Goal: Transaction & Acquisition: Purchase product/service

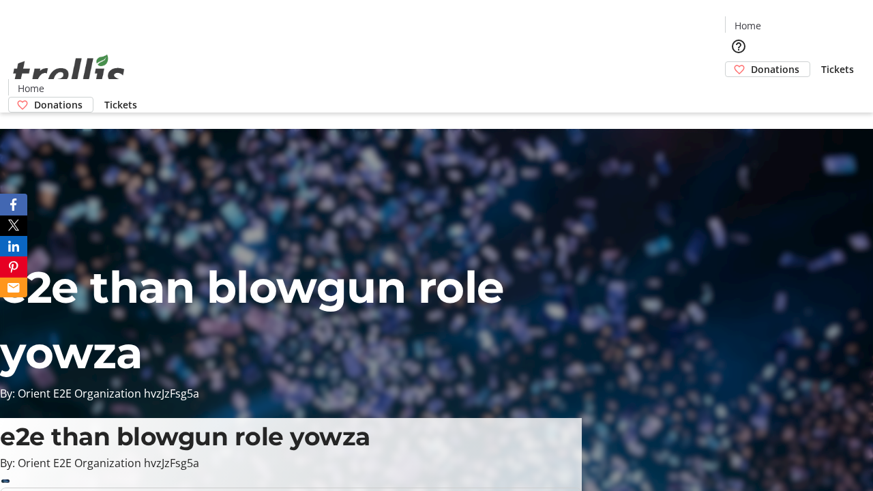
click at [751, 62] on span "Donations" at bounding box center [775, 69] width 48 height 14
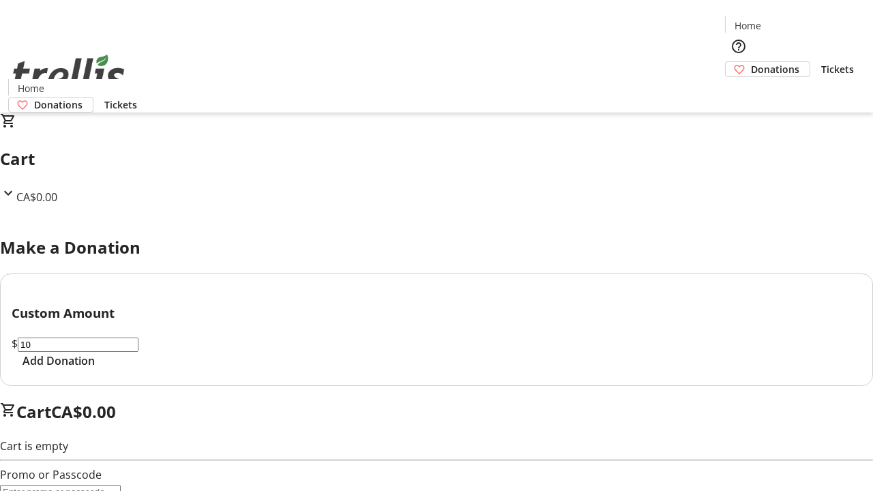
click at [95, 369] on span "Add Donation" at bounding box center [59, 361] width 72 height 16
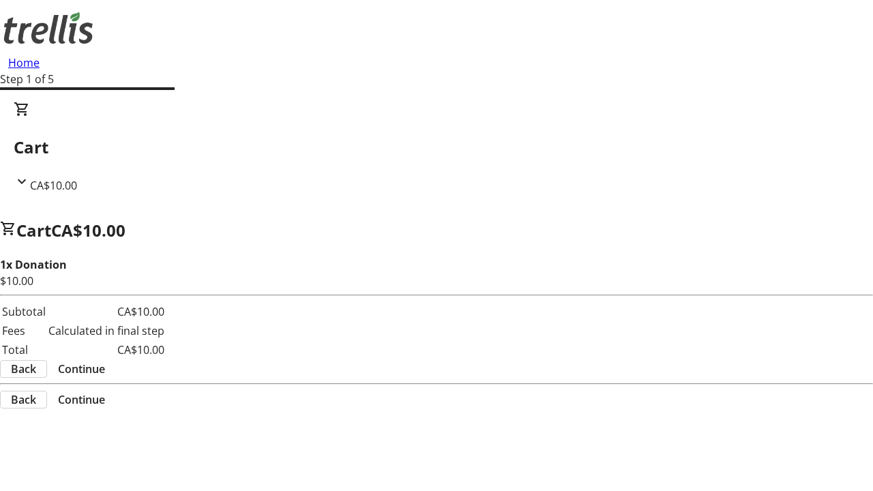
select select "CA"
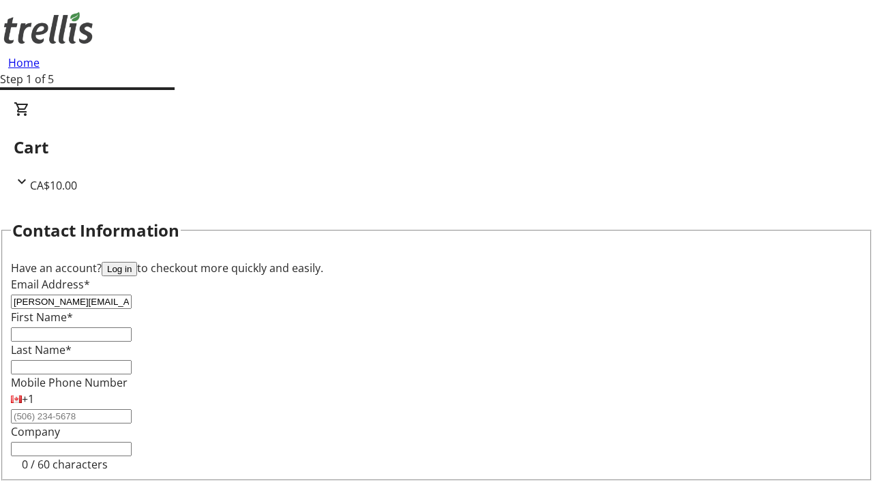
type input "[PERSON_NAME][EMAIL_ADDRESS][DOMAIN_NAME]"
type input "[PERSON_NAME]"
type input "[STREET_ADDRESS][PERSON_NAME]"
type input "Kelowna"
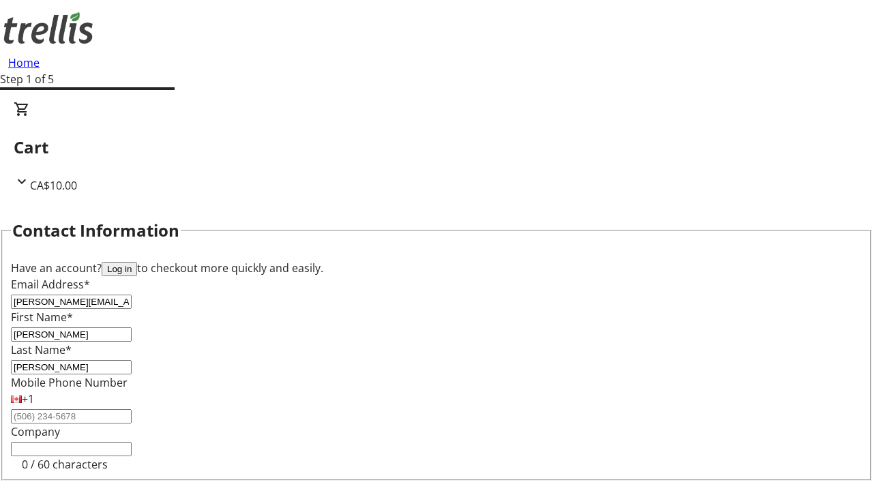
select select "BC"
type input "Kelowna"
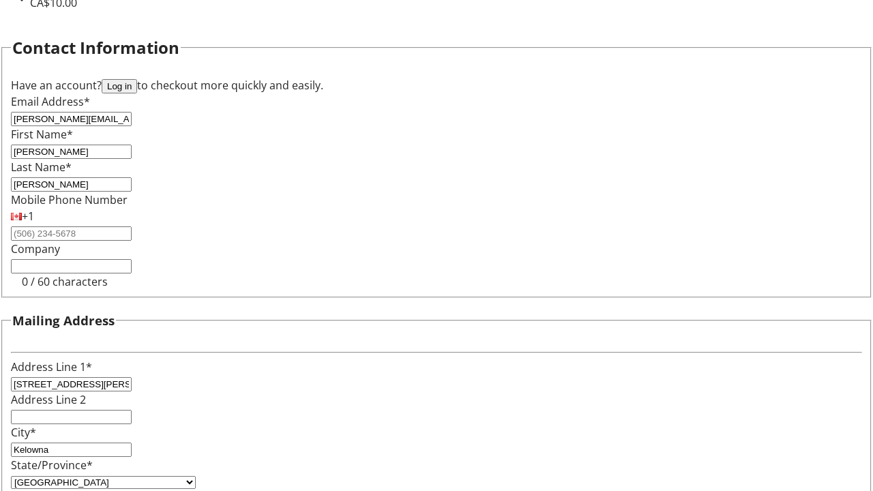
type input "V1Y 0C2"
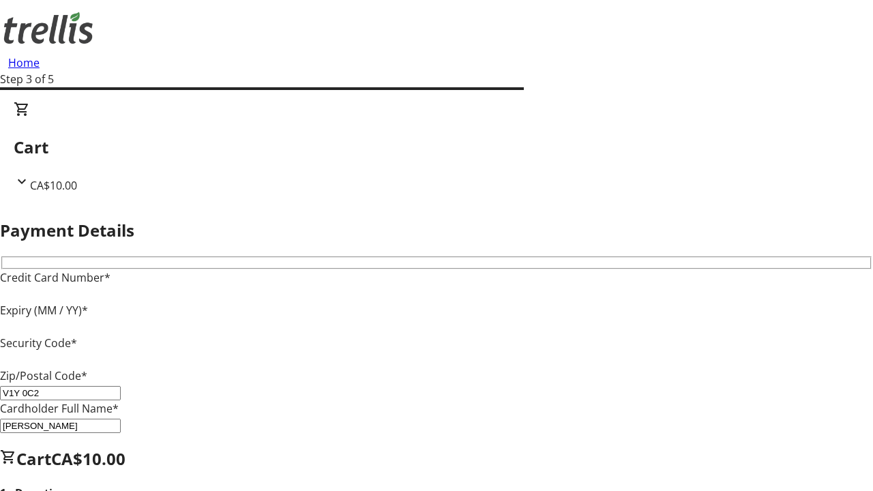
type input "V1Y 0C2"
